Goal: Complete application form

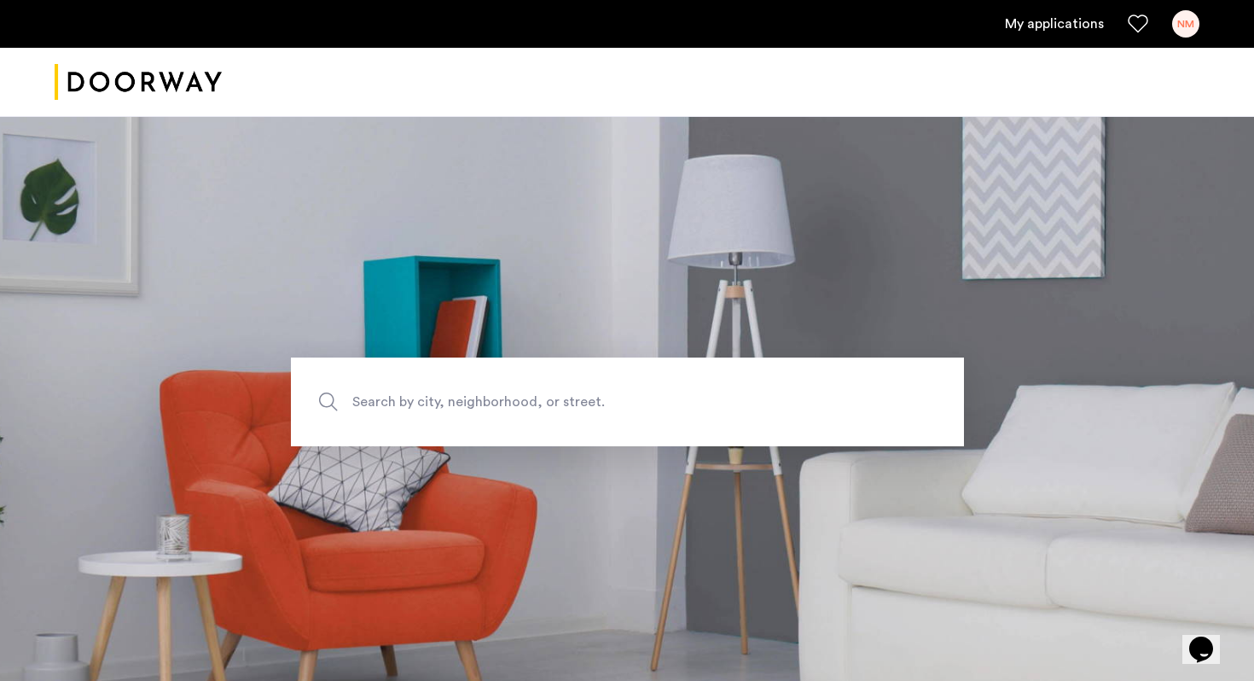
click at [1140, 62] on div at bounding box center [627, 82] width 1254 height 69
click at [1031, 24] on link "My applications" at bounding box center [1054, 24] width 99 height 20
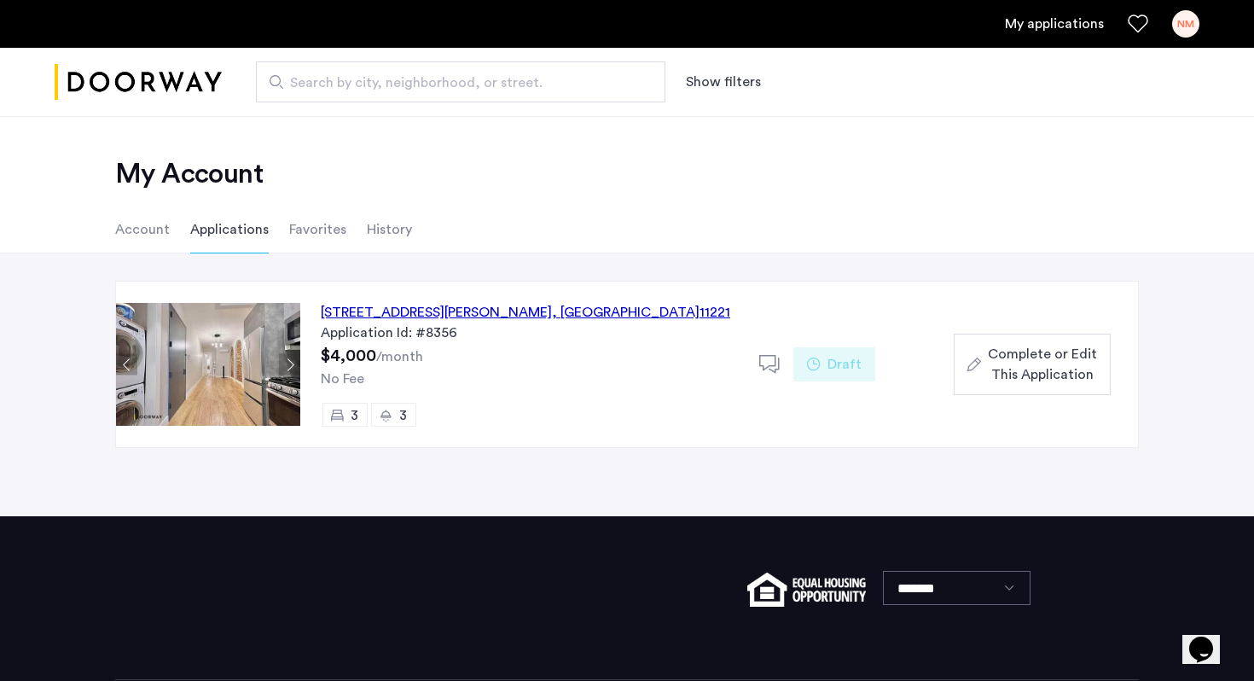
click at [494, 309] on div "[STREET_ADDRESS][PERSON_NAME]" at bounding box center [525, 312] width 409 height 20
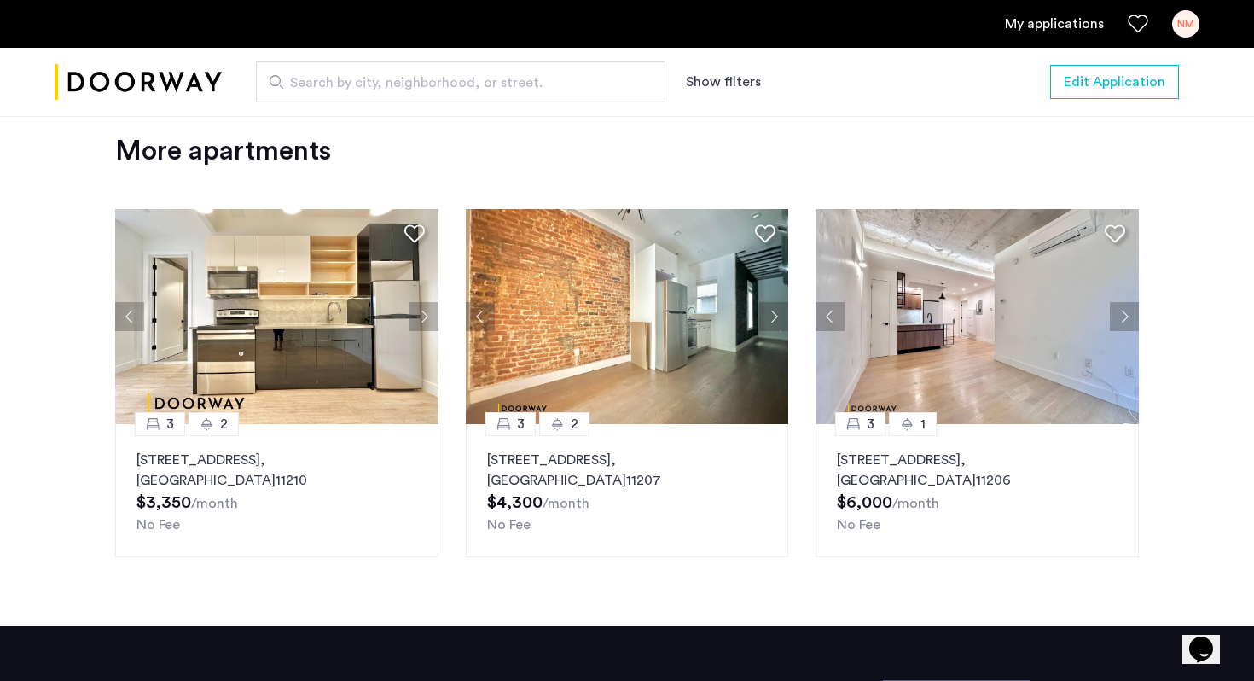
scroll to position [2219, 0]
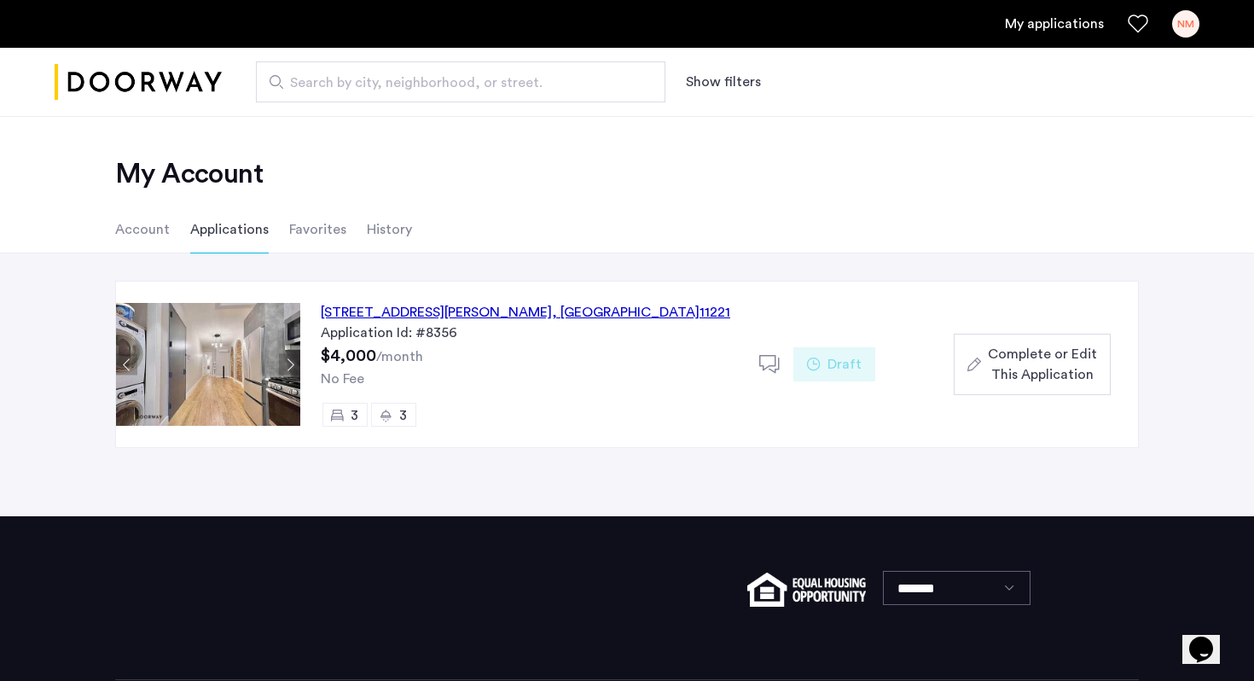
click at [1027, 365] on span "Complete or Edit This Application" at bounding box center [1042, 364] width 109 height 41
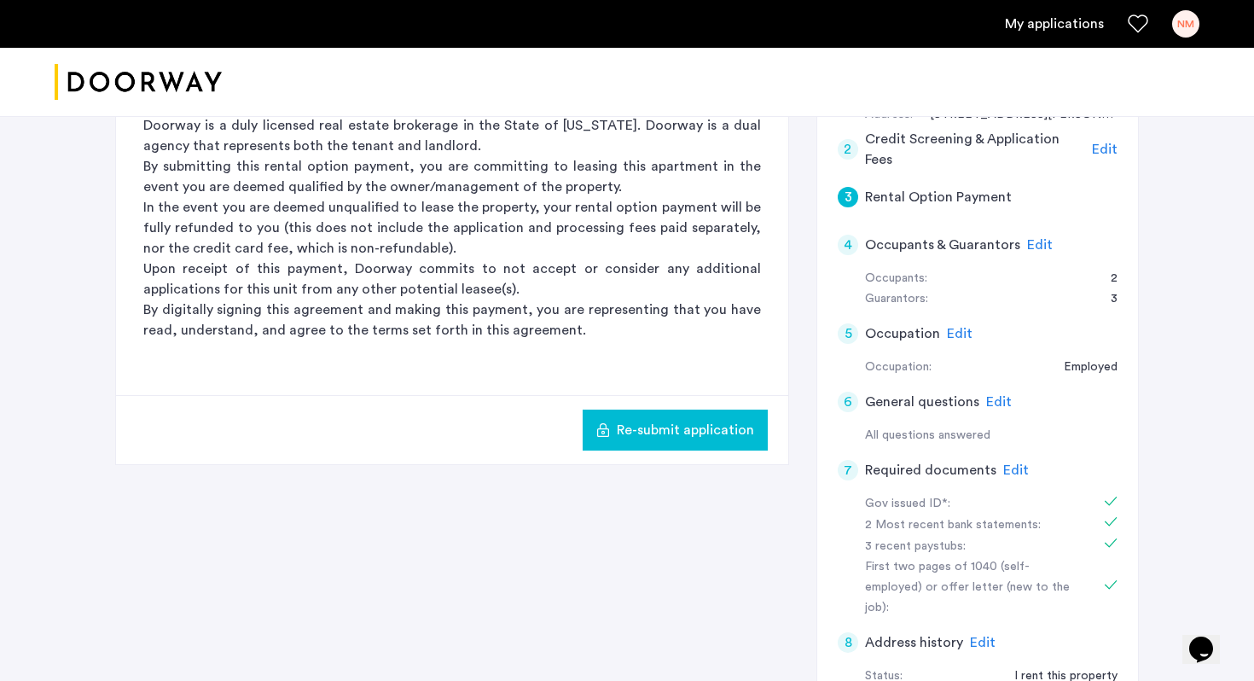
scroll to position [463, 0]
click at [1043, 237] on span "Edit" at bounding box center [1040, 244] width 26 height 14
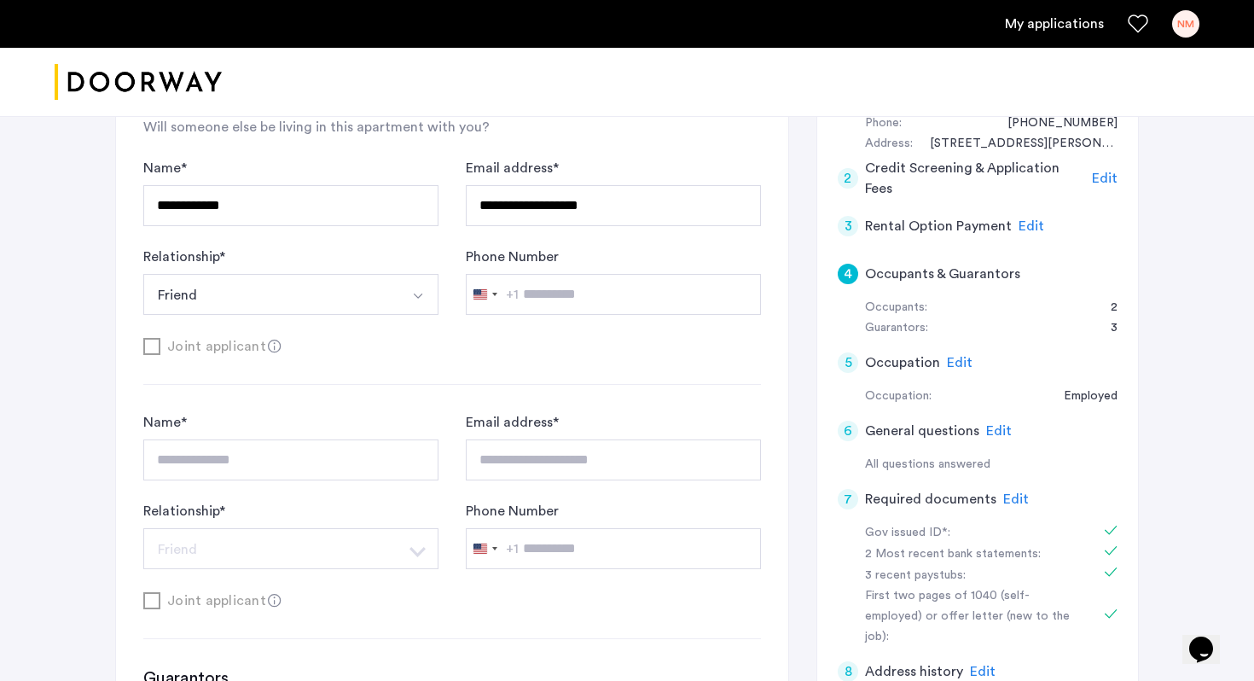
scroll to position [432, 0]
